Goal: Information Seeking & Learning: Learn about a topic

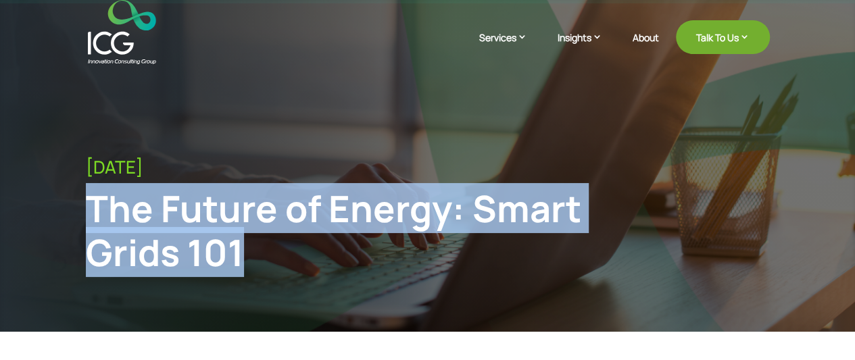
drag, startPoint x: 95, startPoint y: 214, endPoint x: 249, endPoint y: 248, distance: 158.4
click at [249, 248] on div "The Future of Energy: Smart Grids 101" at bounding box center [349, 231] width 526 height 88
copy div "The Future of Energy: Smart Grids 101"
click at [226, 226] on div "The Future of Energy: Smart Grids 101" at bounding box center [349, 231] width 526 height 88
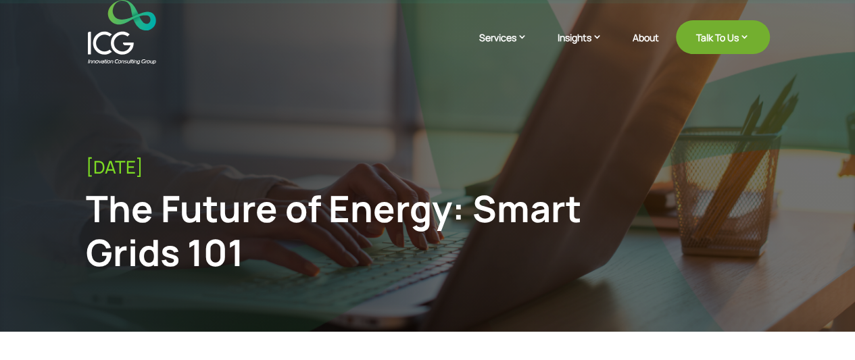
click at [133, 218] on div "The Future of Energy: Smart Grids 101" at bounding box center [349, 231] width 526 height 88
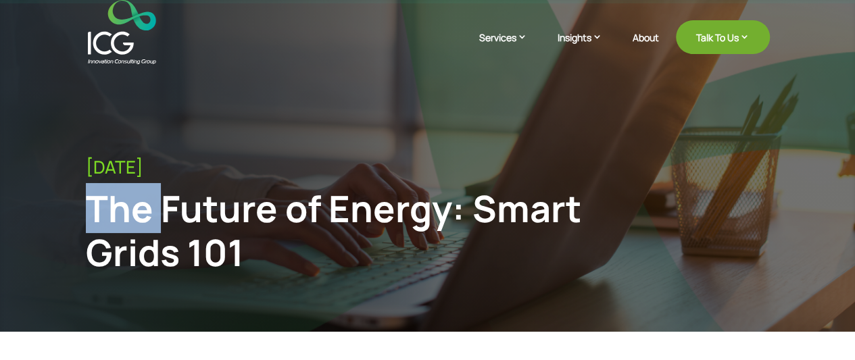
click at [133, 218] on div "The Future of Energy: Smart Grids 101" at bounding box center [349, 231] width 526 height 88
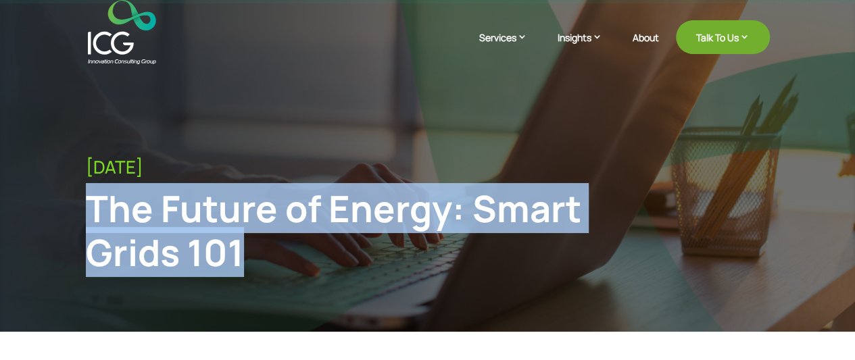
click at [133, 218] on div "The Future of Energy: Smart Grids 101" at bounding box center [349, 231] width 526 height 88
copy div "The Future of Energy: Smart Grids 101"
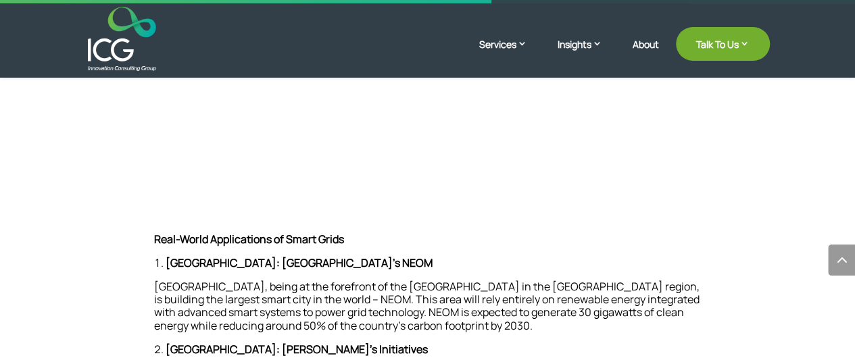
scroll to position [1752, 0]
